Goal: Task Accomplishment & Management: Use online tool/utility

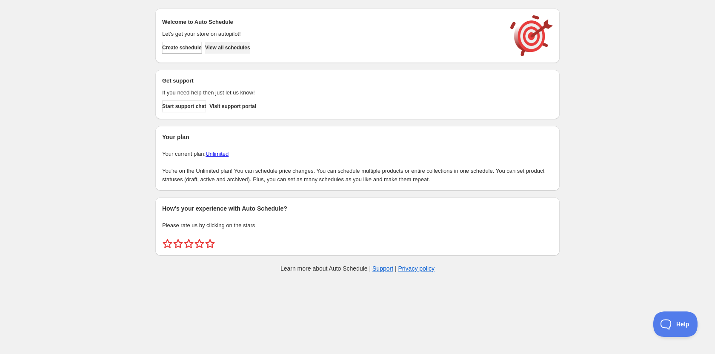
click at [246, 50] on span "View all schedules" at bounding box center [227, 47] width 45 height 7
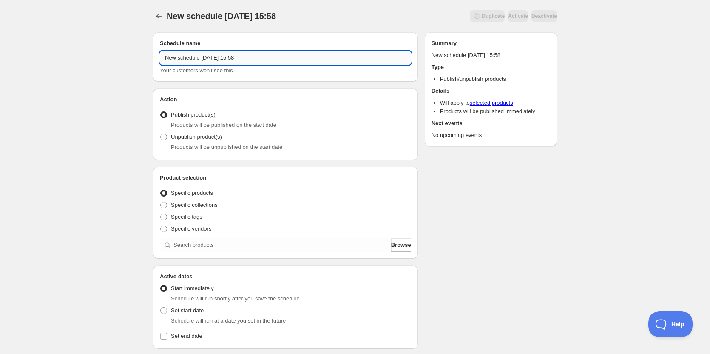
click at [265, 58] on input "New schedule [DATE] 15:58" at bounding box center [285, 58] width 251 height 14
type input "Special Teams Football Academy 2025"
click at [167, 202] on span at bounding box center [164, 205] width 8 height 8
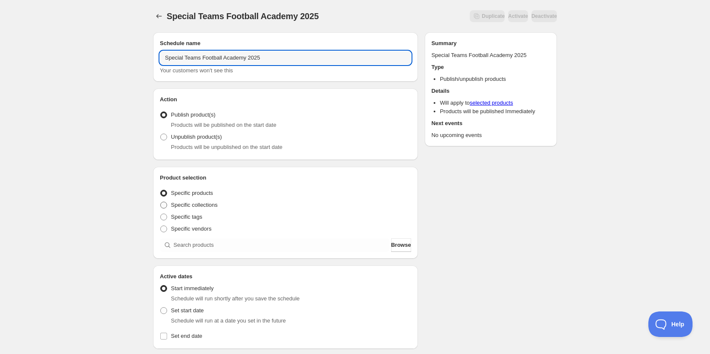
click at [161, 202] on input "Specific collections" at bounding box center [160, 202] width 0 height 0
radio input "true"
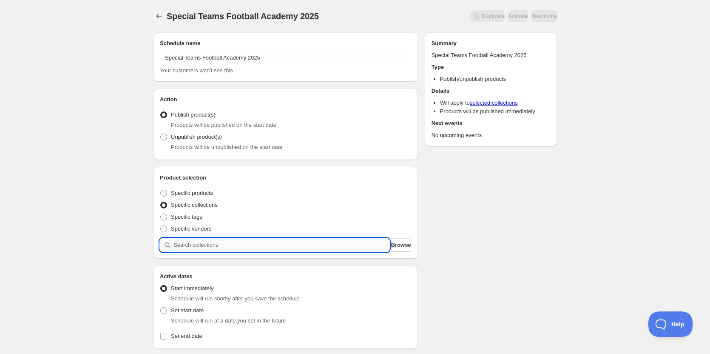
click at [205, 243] on input "search" at bounding box center [282, 245] width 216 height 14
type input "s"
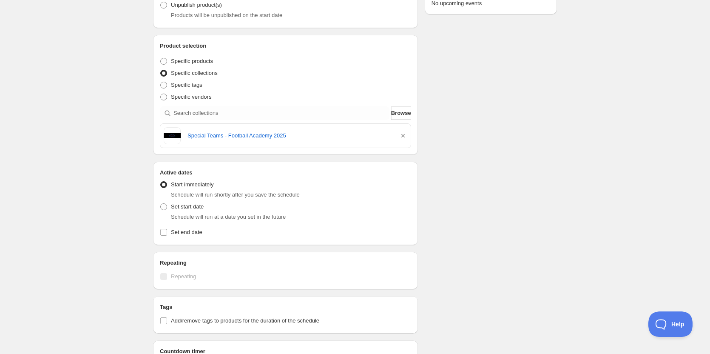
scroll to position [255, 0]
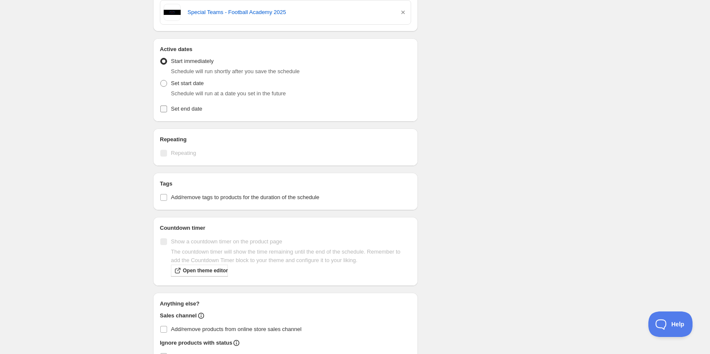
click at [162, 110] on input "Set end date" at bounding box center [163, 108] width 7 height 7
checkbox input "true"
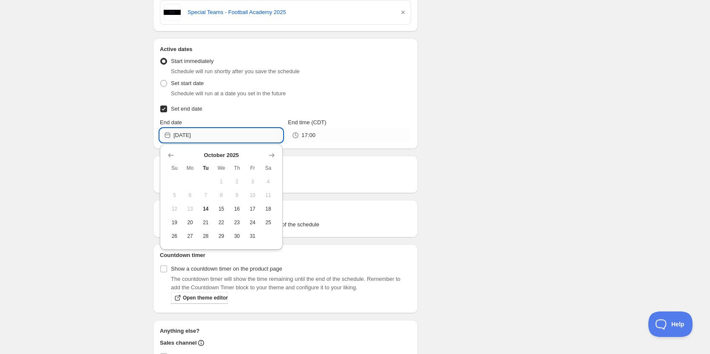
click at [225, 138] on input "[DATE]" at bounding box center [228, 135] width 109 height 14
click at [268, 158] on icon "Show next month, November 2025" at bounding box center [272, 155] width 9 height 9
click at [169, 192] on button "2" at bounding box center [175, 195] width 16 height 14
type input "[DATE]"
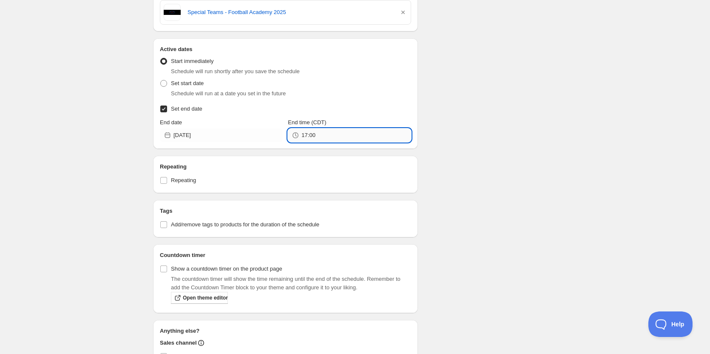
click at [354, 136] on input "17:00" at bounding box center [356, 135] width 109 height 14
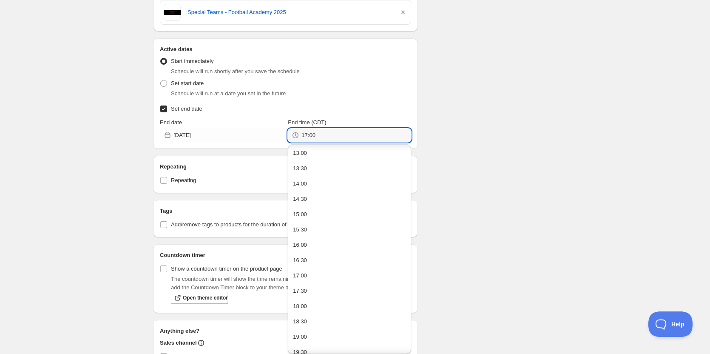
scroll to position [529, 0]
click at [338, 341] on button "23:30" at bounding box center [350, 345] width 118 height 14
type input "23:30"
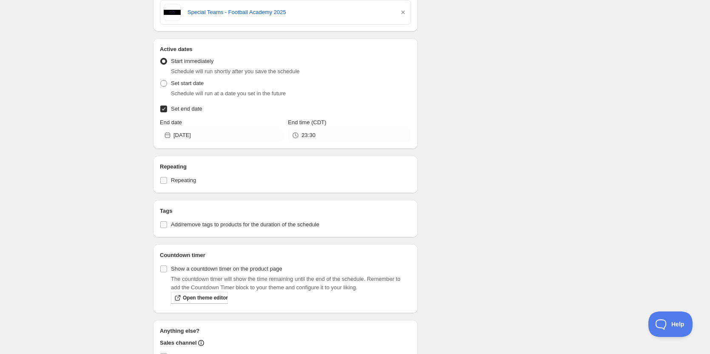
click at [520, 234] on div "Schedule name Special Teams Football Academy 2025 Your customers won't see this…" at bounding box center [351, 121] width 411 height 702
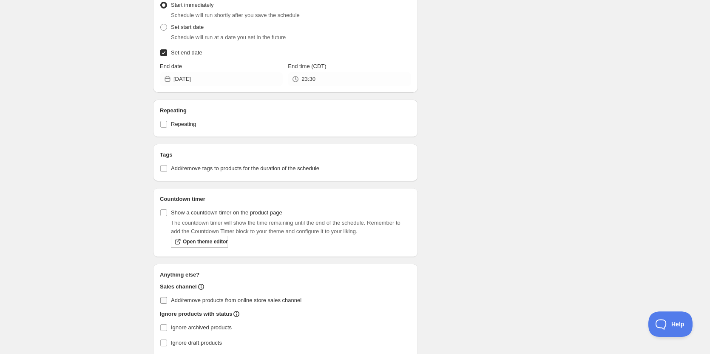
scroll to position [390, 0]
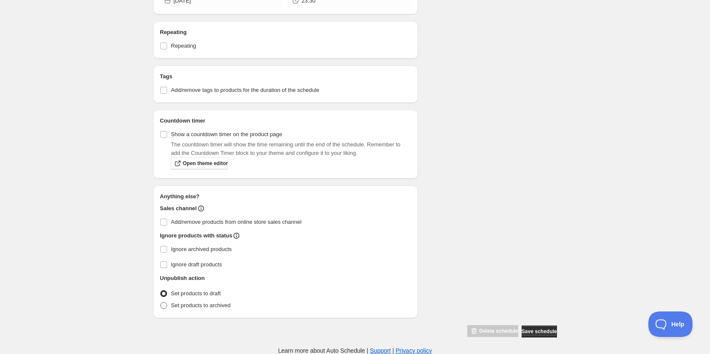
click at [164, 305] on span at bounding box center [163, 305] width 7 height 7
click at [161, 302] on input "Set products to archived" at bounding box center [160, 302] width 0 height 0
radio input "true"
click at [539, 326] on button "Save schedule" at bounding box center [539, 331] width 35 height 12
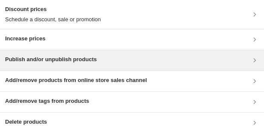
click at [85, 62] on h3 "Publish and/or unpublish products" at bounding box center [50, 59] width 91 height 9
